Goal: Task Accomplishment & Management: Complete application form

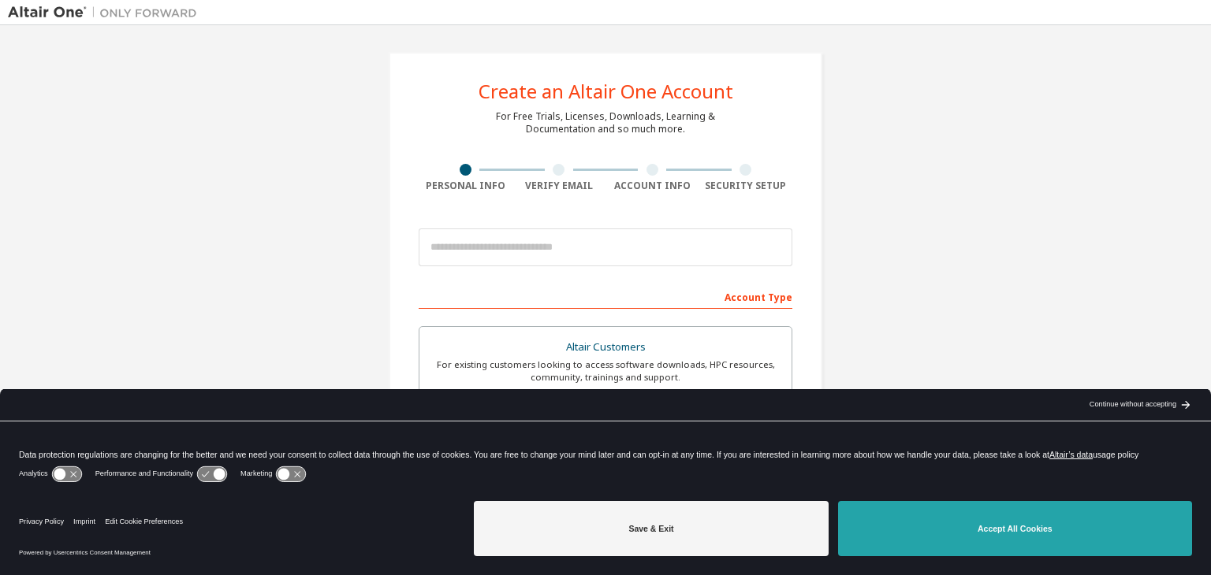
click at [921, 503] on button "Accept All Cookies" at bounding box center [1015, 528] width 354 height 55
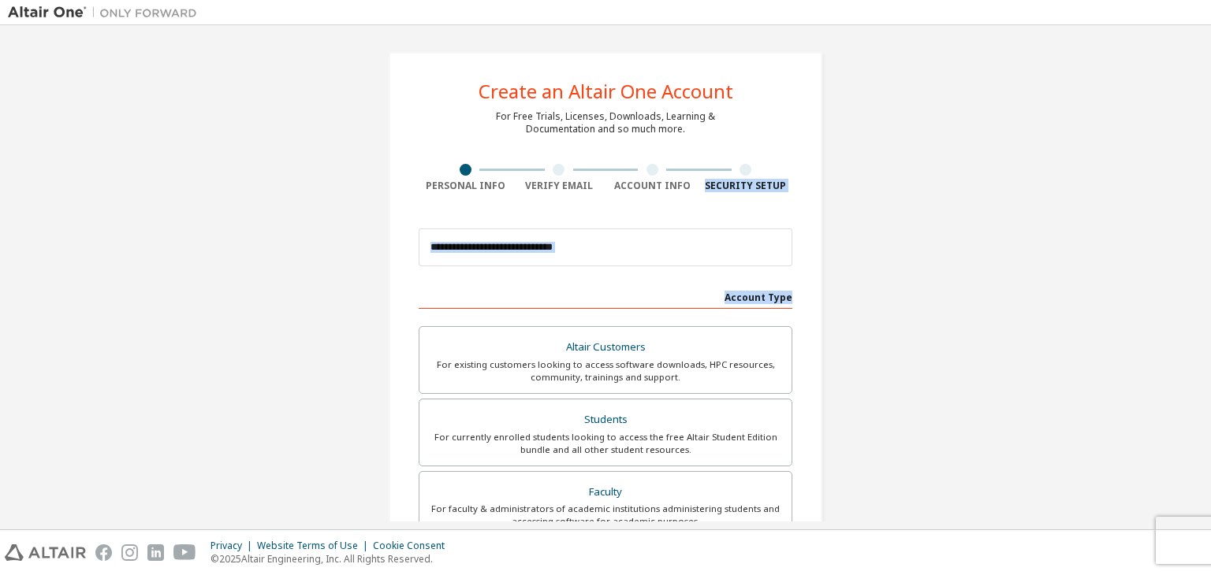
drag, startPoint x: 1210, startPoint y: 172, endPoint x: 1210, endPoint y: 284, distance: 111.9
click at [1210, 284] on div "Create an Altair One Account For Free Trials, Licenses, Downloads, Learning & D…" at bounding box center [605, 277] width 1211 height 504
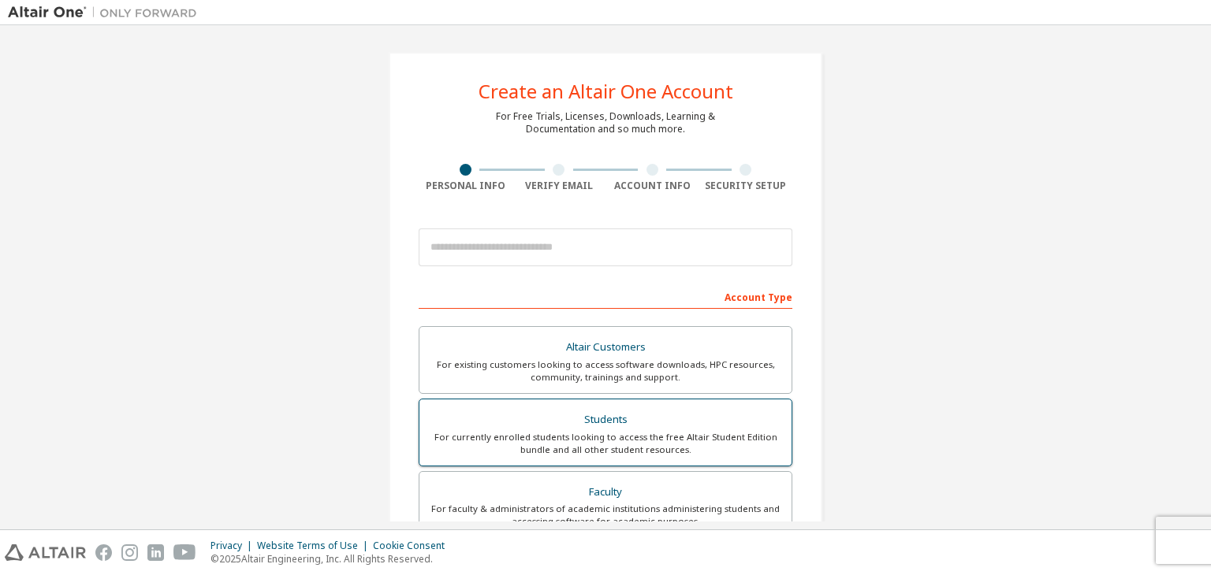
click at [505, 442] on div "For currently enrolled students looking to access the free Altair Student Editi…" at bounding box center [605, 443] width 353 height 25
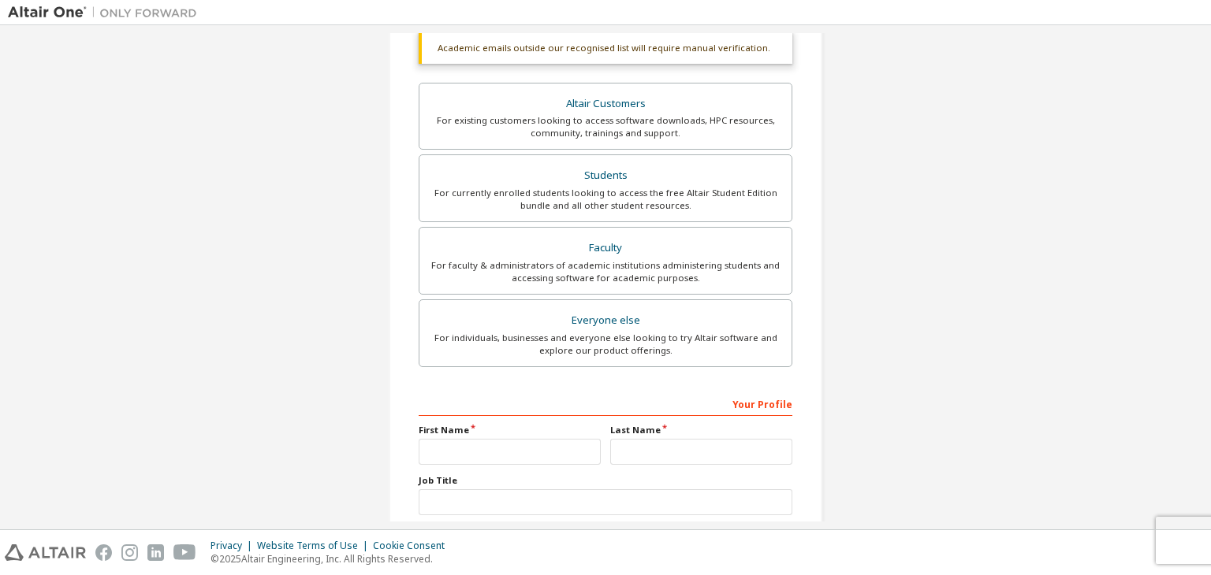
scroll to position [384, 0]
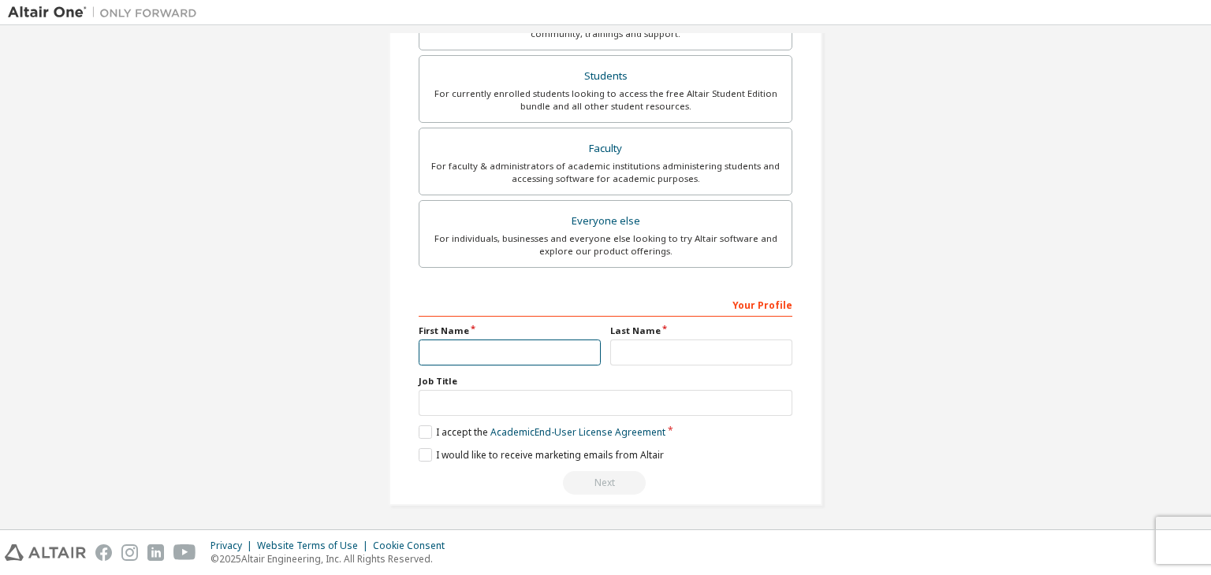
click at [447, 357] on input "text" at bounding box center [510, 353] width 182 height 26
type input "****"
click at [634, 351] on input "text" at bounding box center [701, 353] width 182 height 26
type input "******"
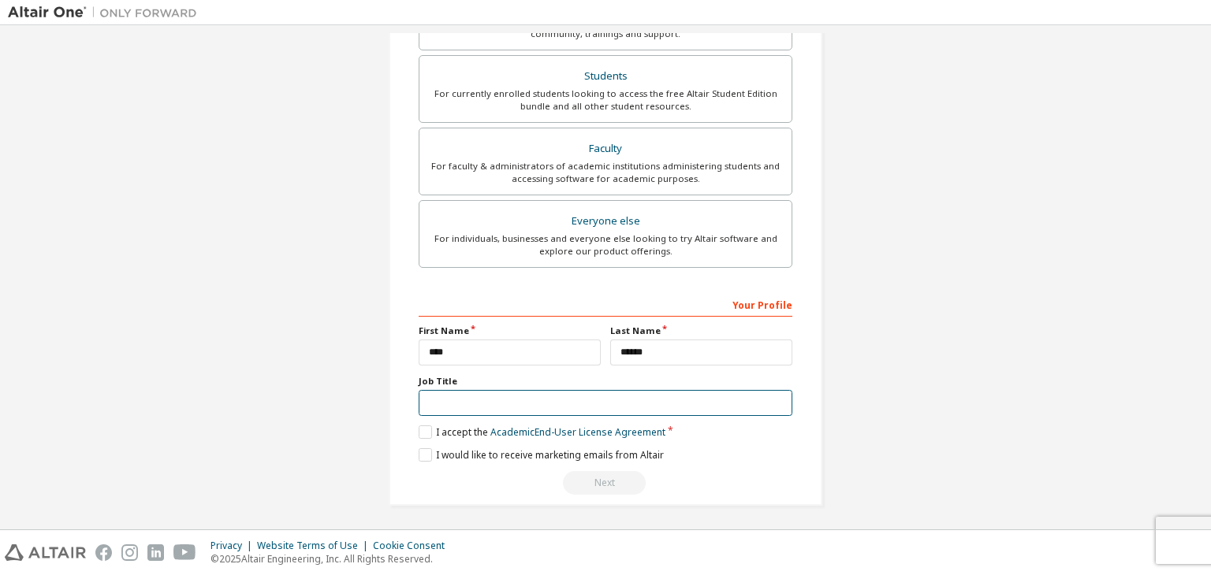
click at [480, 396] on input "text" at bounding box center [606, 403] width 374 height 26
click at [424, 426] on label "I accept the Academic End-User License Agreement" at bounding box center [542, 432] width 247 height 13
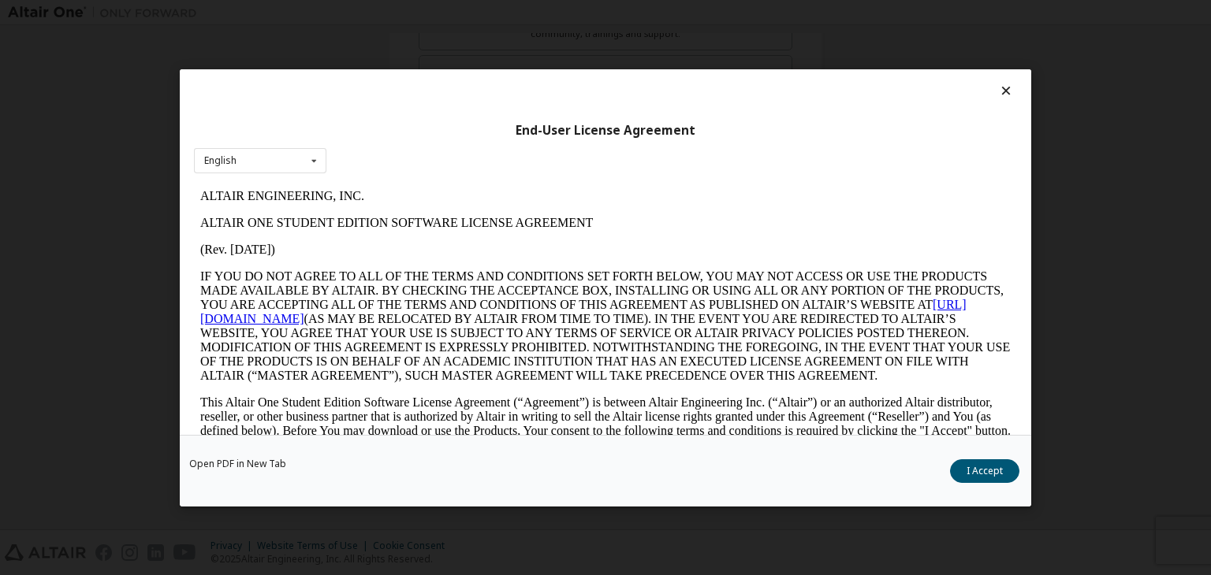
scroll to position [0, 0]
click at [996, 464] on button "I Accept" at bounding box center [984, 472] width 69 height 24
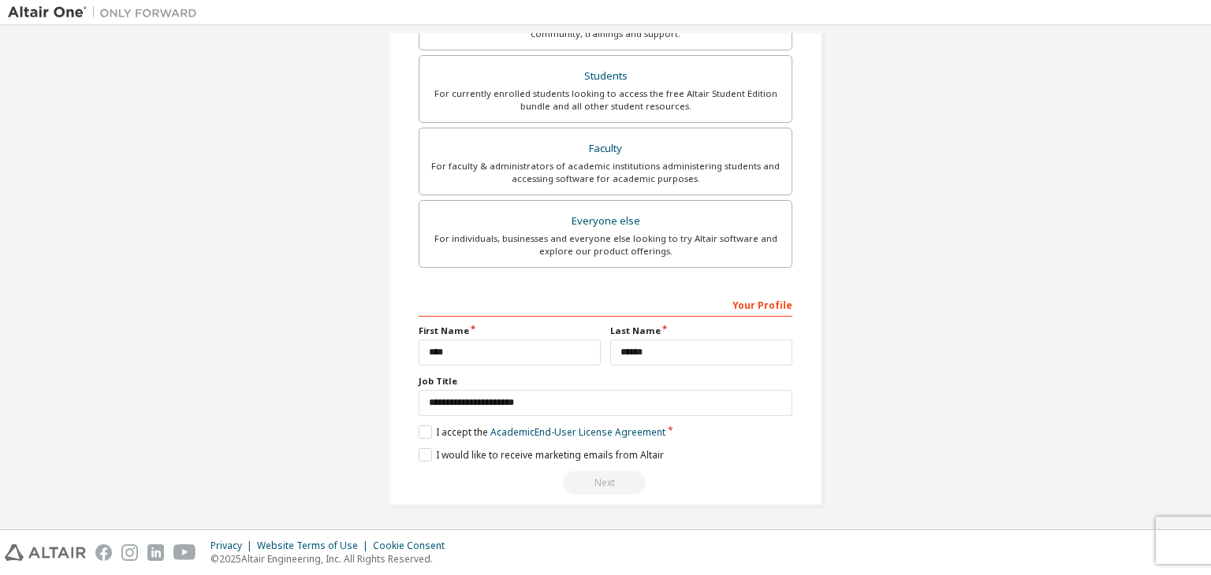
click at [413, 452] on div "Create an Altair One Account For Free Trials, Licenses, Downloads, Learning & D…" at bounding box center [606, 87] width 434 height 838
click at [423, 452] on label "I would like to receive marketing emails from Altair" at bounding box center [541, 455] width 245 height 13
drag, startPoint x: 1210, startPoint y: 342, endPoint x: 1210, endPoint y: 300, distance: 41.8
click at [1210, 300] on div "Create an Altair One Account For Free Trials, Licenses, Downloads, Learning & D…" at bounding box center [605, 277] width 1211 height 504
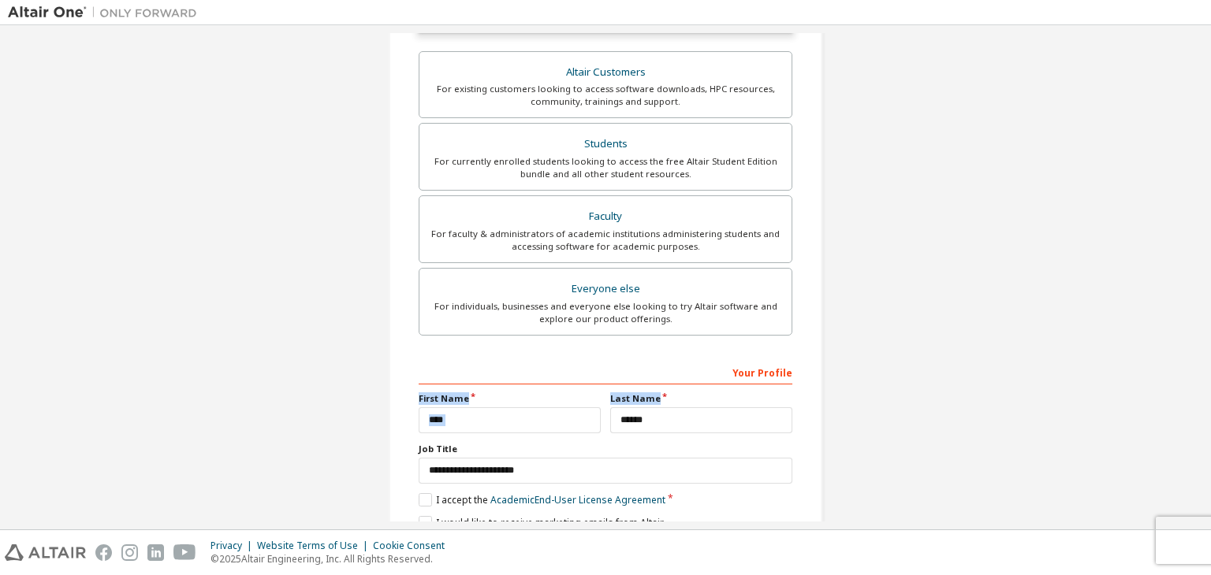
scroll to position [384, 0]
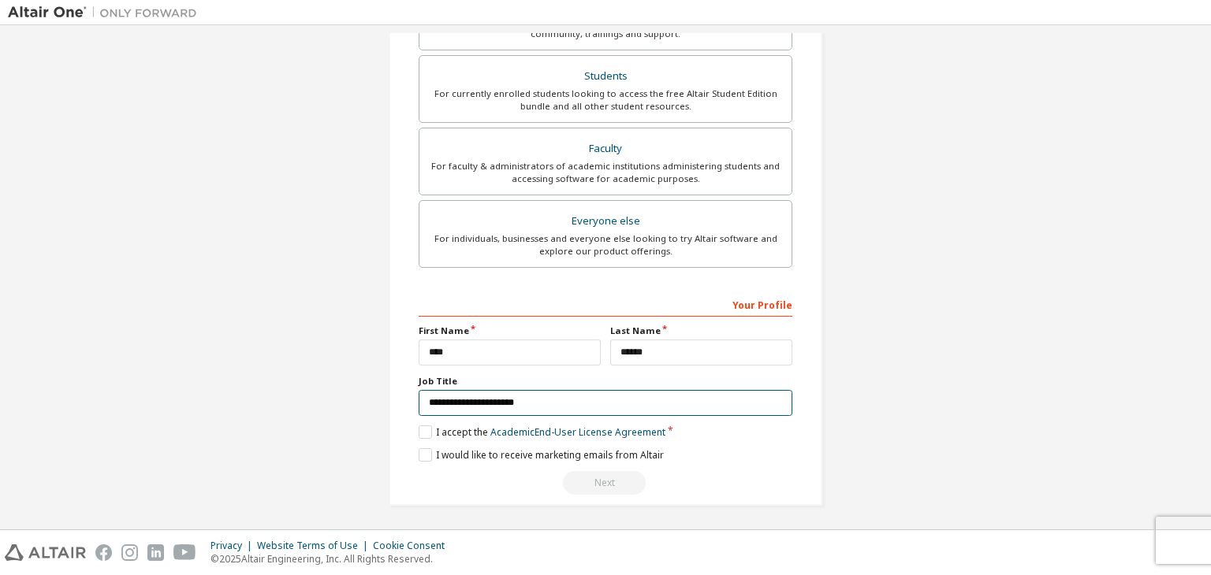
click at [531, 408] on input "**********" at bounding box center [606, 403] width 374 height 26
click at [426, 449] on label "I would like to receive marketing emails from Altair" at bounding box center [541, 455] width 245 height 13
click at [452, 426] on label "I accept the Academic End-User License Agreement" at bounding box center [542, 432] width 247 height 13
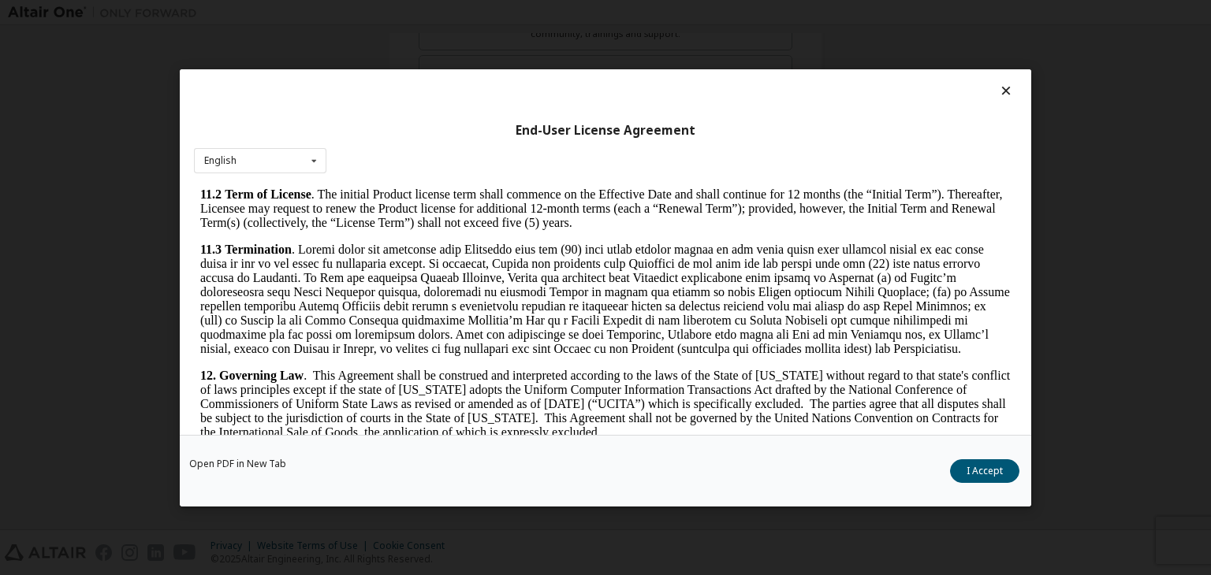
scroll to position [2634, 0]
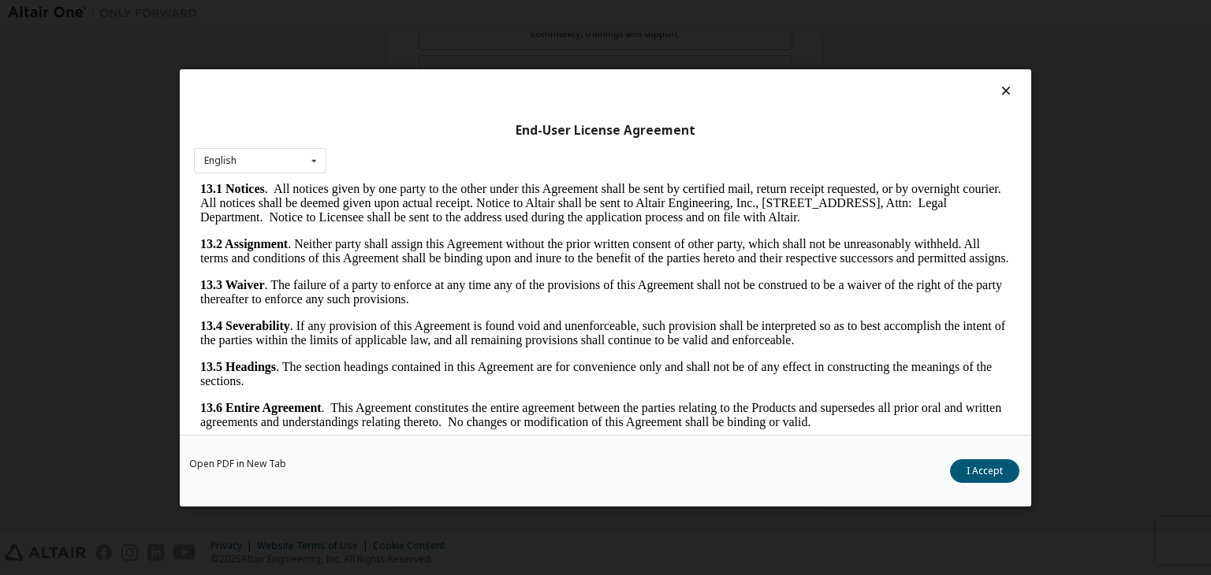
drag, startPoint x: 1000, startPoint y: 211, endPoint x: 1215, endPoint y: 661, distance: 498.2
click at [977, 464] on button "I Accept" at bounding box center [984, 472] width 69 height 24
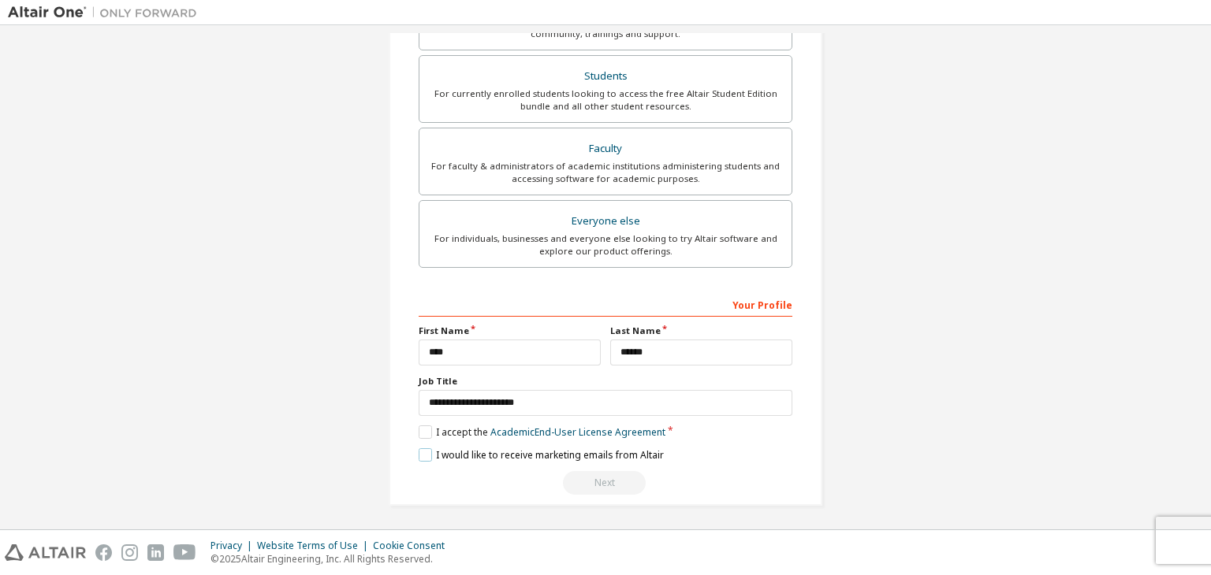
click at [429, 453] on label "I would like to receive marketing emails from Altair" at bounding box center [541, 455] width 245 height 13
drag, startPoint x: 564, startPoint y: 382, endPoint x: 535, endPoint y: 397, distance: 32.8
click at [535, 397] on div "**********" at bounding box center [606, 395] width 374 height 41
click at [535, 397] on input "**********" at bounding box center [606, 403] width 374 height 26
type input "*"
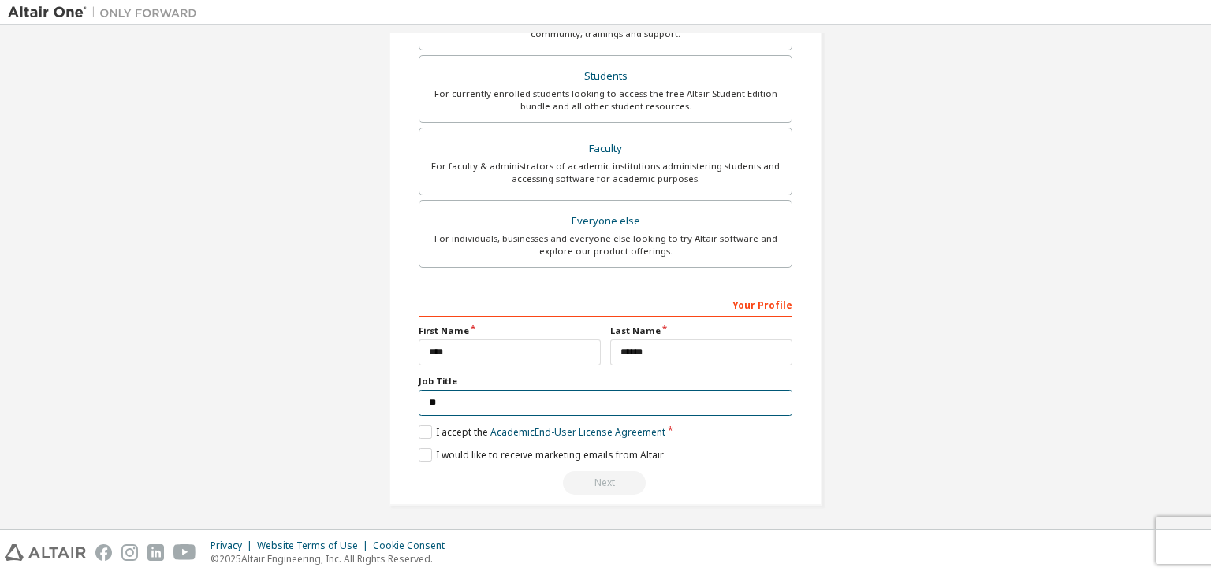
type input "*"
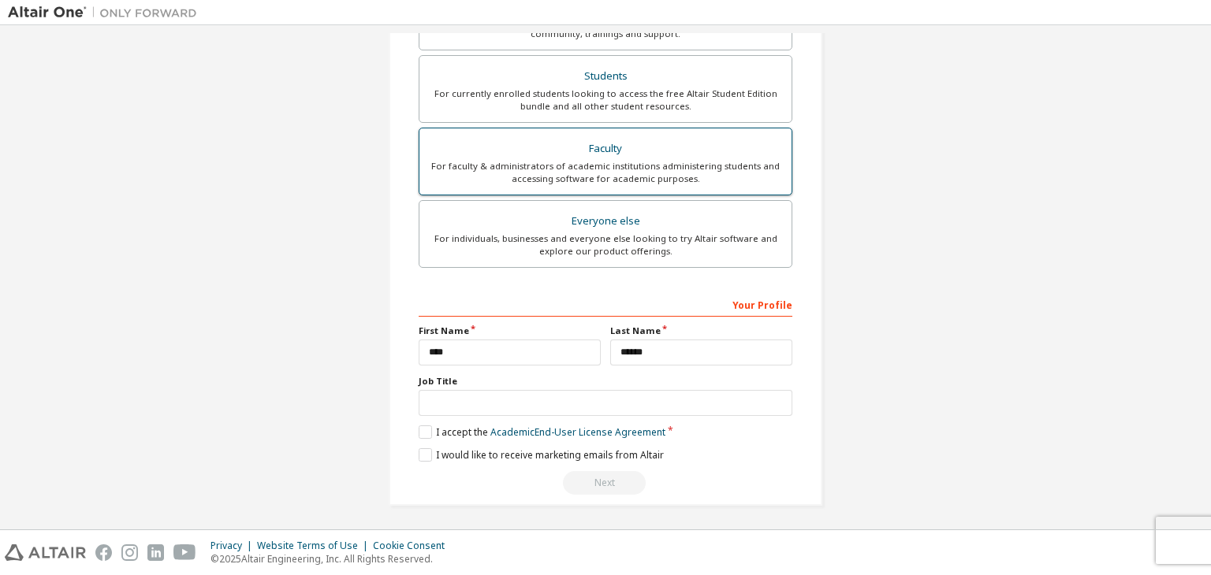
click at [755, 183] on div "For faculty & administrators of academic institutions administering students an…" at bounding box center [605, 172] width 353 height 25
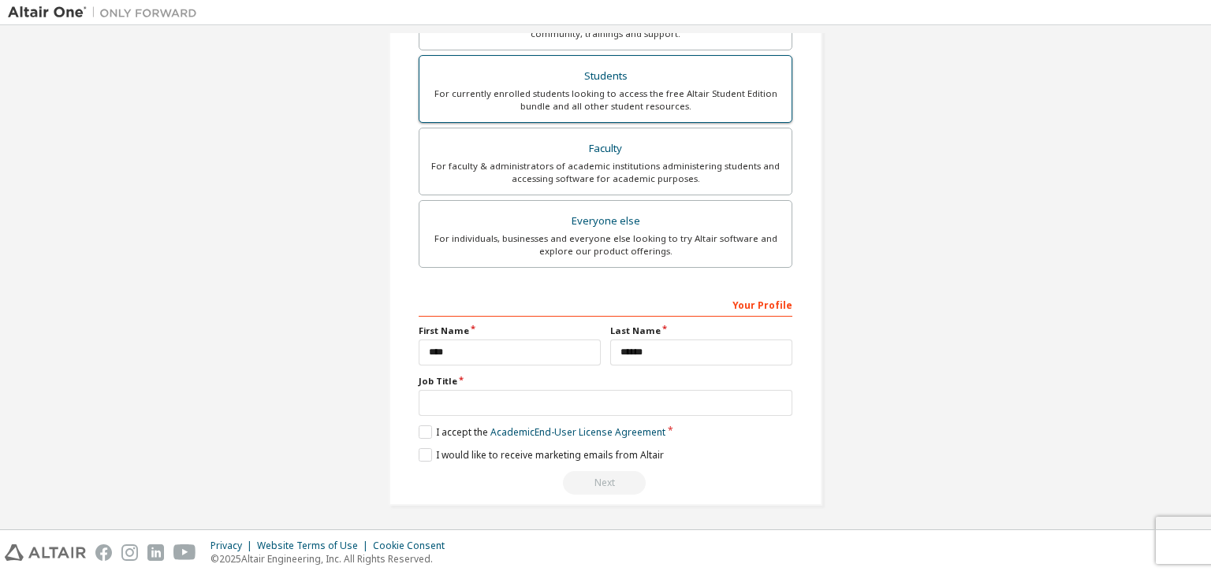
click at [709, 89] on div "For currently enrolled students looking to access the free Altair Student Editi…" at bounding box center [605, 99] width 353 height 25
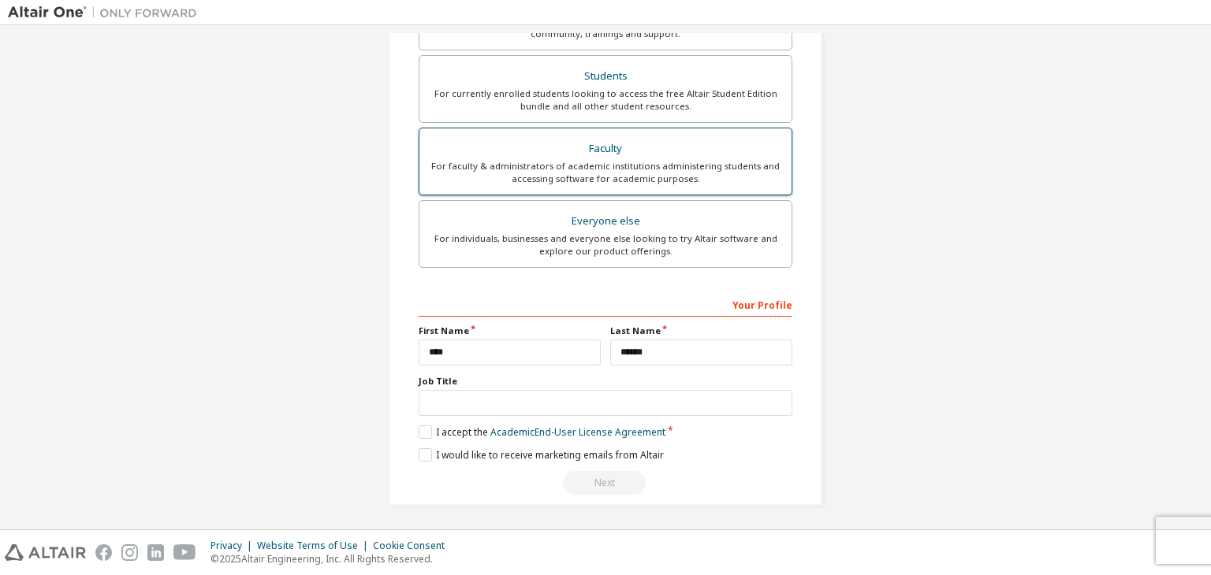
click at [666, 148] on div "Faculty" at bounding box center [605, 149] width 353 height 22
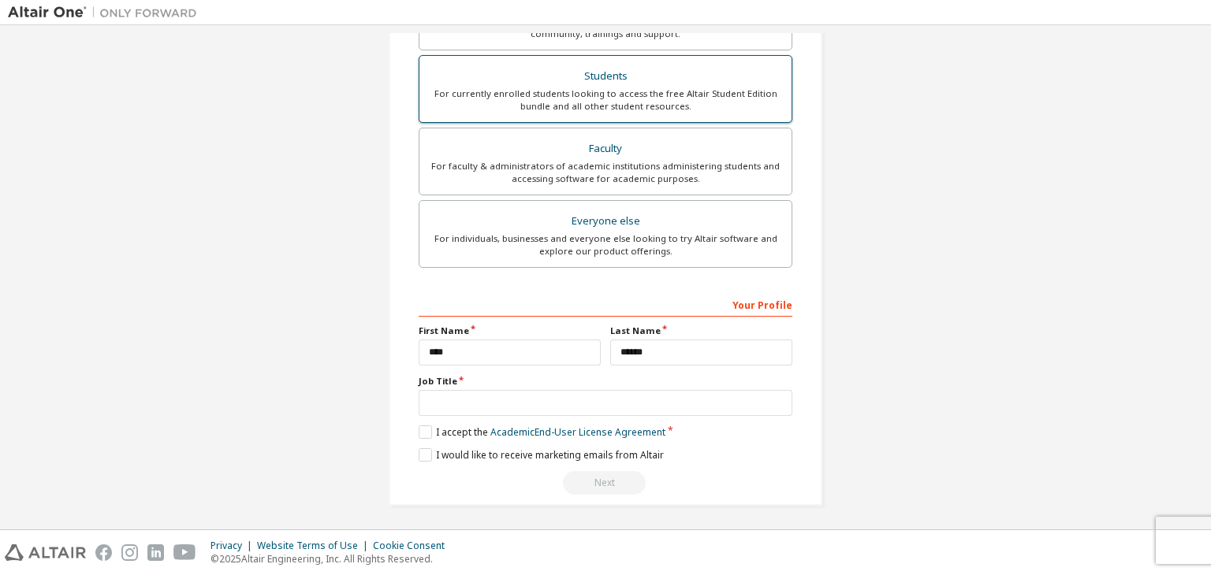
click at [679, 78] on div "Students" at bounding box center [605, 76] width 353 height 22
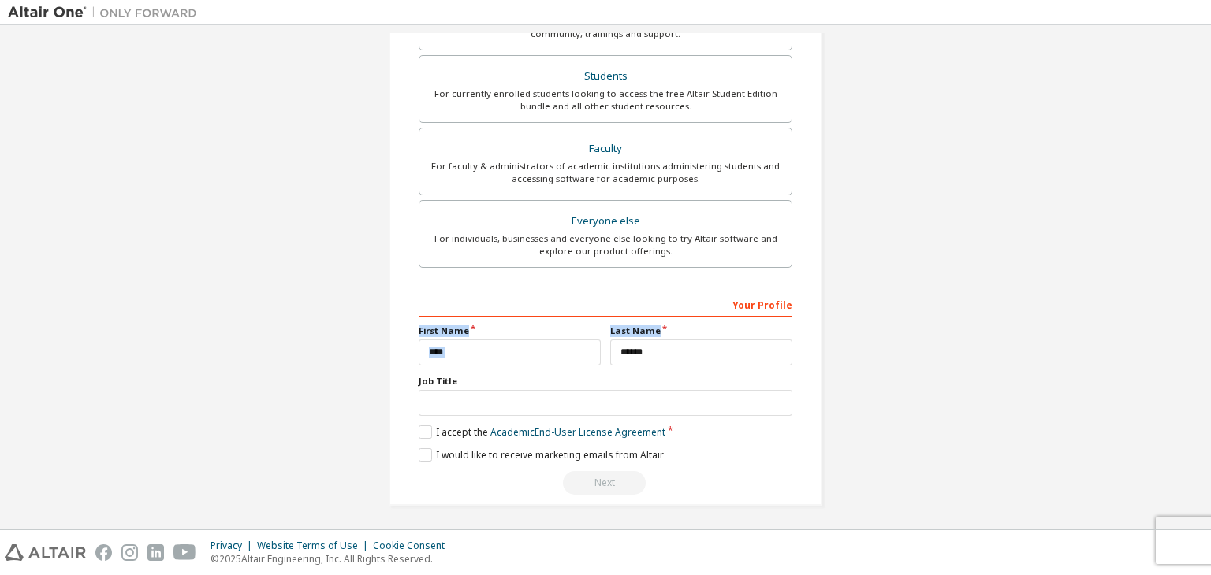
drag, startPoint x: 1202, startPoint y: 326, endPoint x: 1202, endPoint y: 310, distance: 15.8
click at [1202, 310] on div "Create an Altair One Account For Free Trials, Licenses, Downloads, Learning & D…" at bounding box center [605, 277] width 1195 height 489
click at [1092, 242] on div "Create an Altair One Account For Free Trials, Licenses, Downloads, Learning & D…" at bounding box center [605, 87] width 1195 height 876
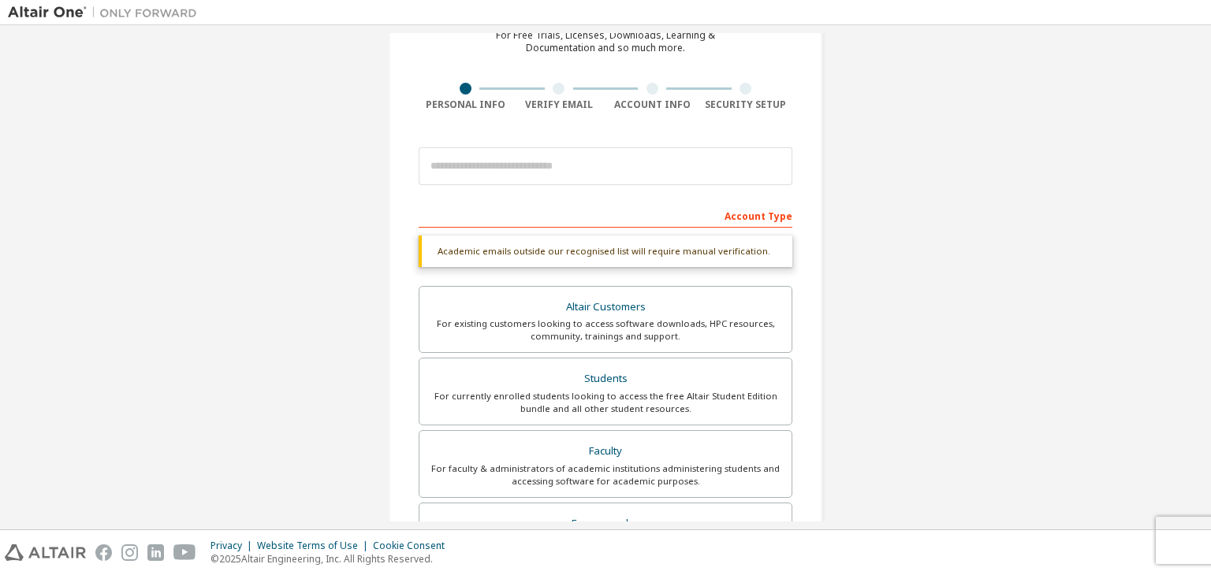
scroll to position [85, 0]
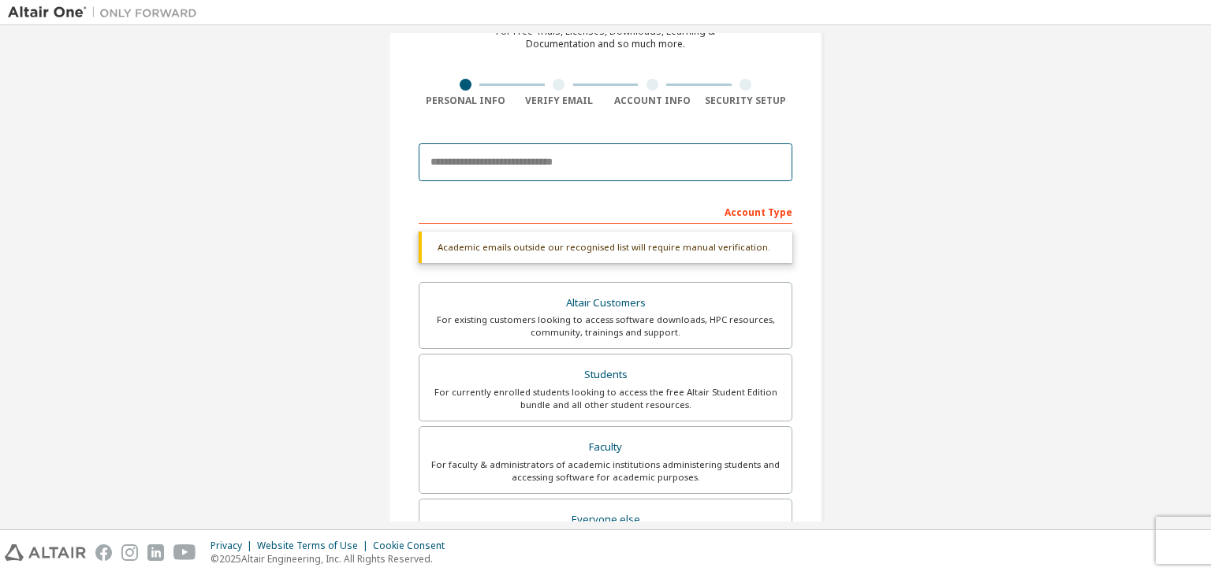
click at [458, 177] on input "email" at bounding box center [606, 162] width 374 height 38
type input "**********"
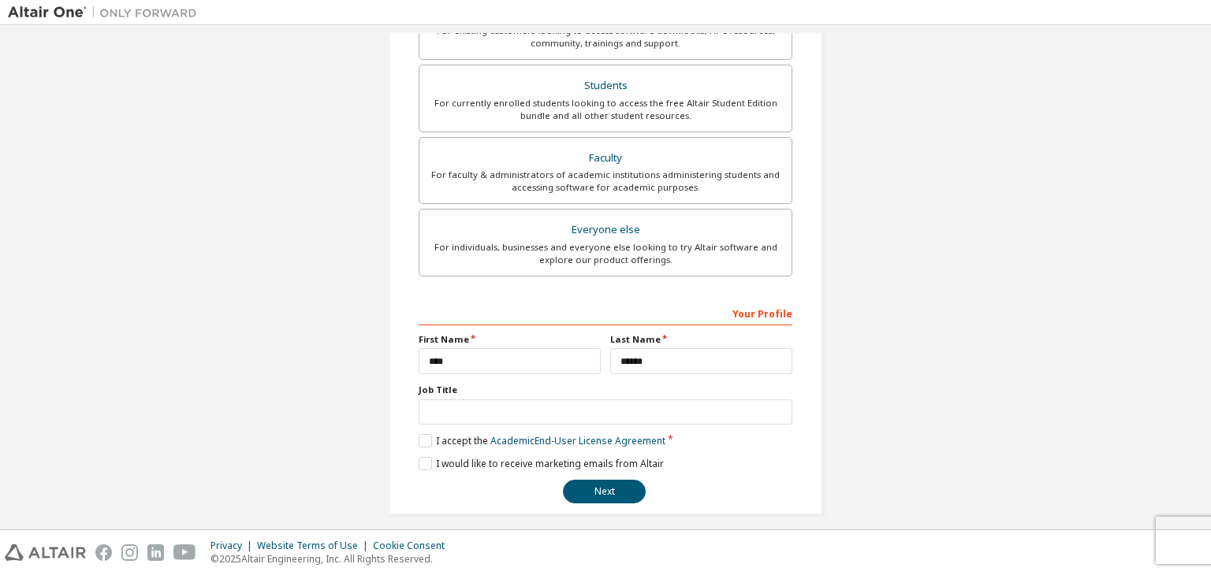
scroll to position [343, 0]
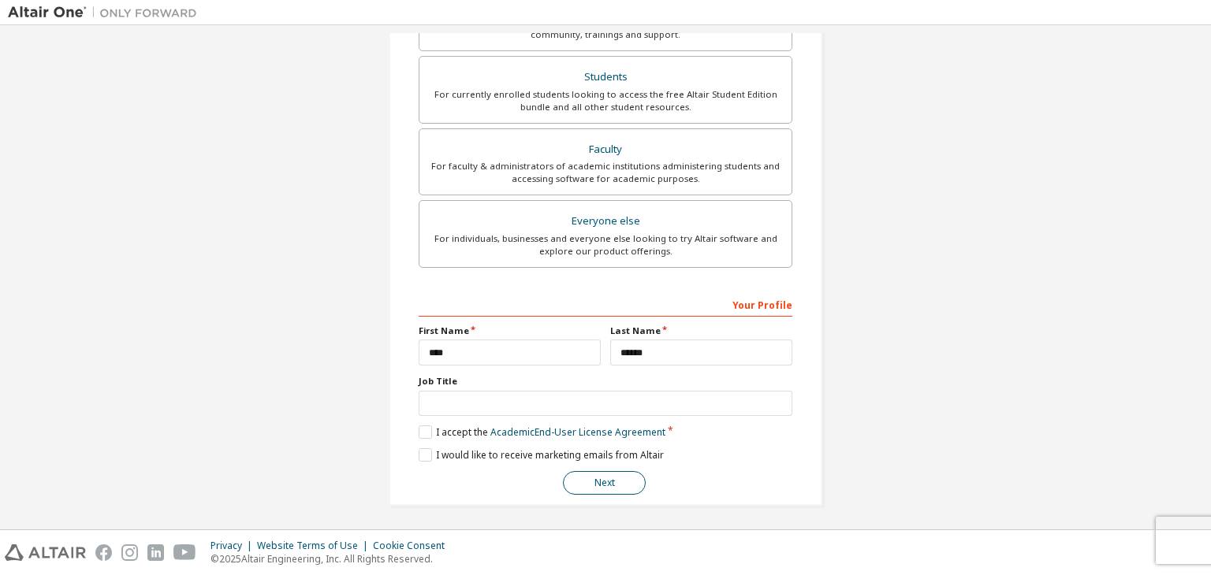
click at [592, 475] on button "Next" at bounding box center [604, 483] width 83 height 24
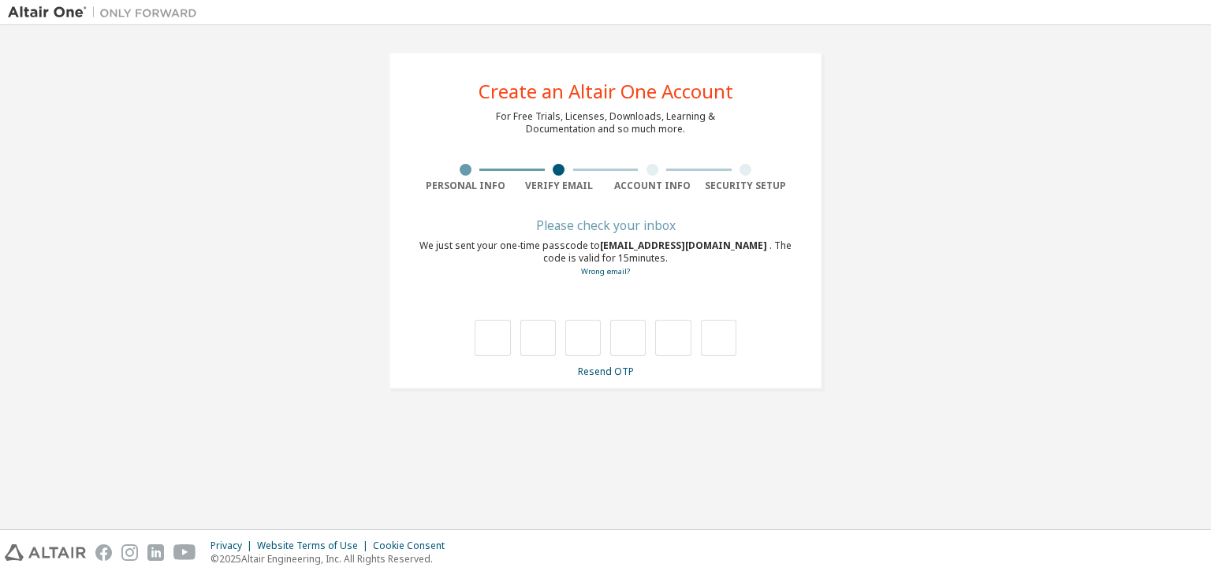
type input "*"
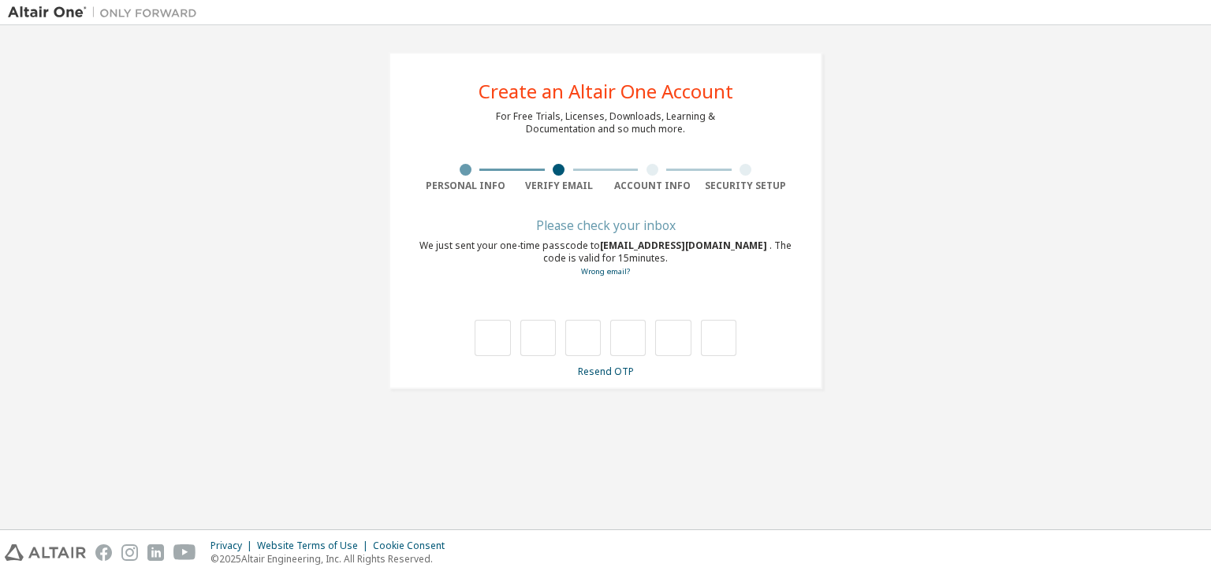
type input "*"
